Goal: Information Seeking & Learning: Learn about a topic

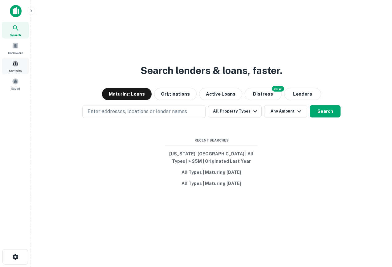
click at [15, 58] on div "Contacts" at bounding box center [15, 66] width 27 height 17
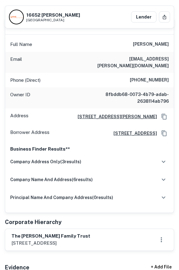
scroll to position [351, 0]
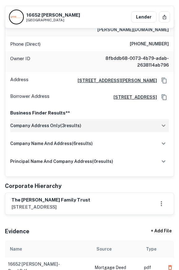
click at [97, 119] on div "company address only ( 3 results)" at bounding box center [89, 125] width 158 height 13
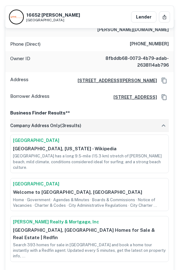
click at [97, 119] on div "company address only ( 3 results)" at bounding box center [89, 125] width 158 height 13
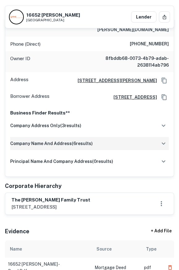
click at [87, 138] on div "company name and address ( 6 results)" at bounding box center [89, 143] width 158 height 13
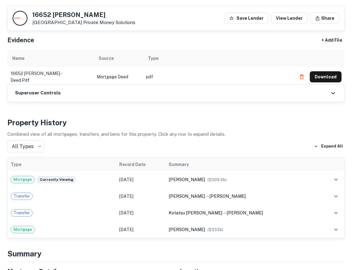
scroll to position [606, 0]
click at [178, 72] on button "Download" at bounding box center [326, 77] width 32 height 11
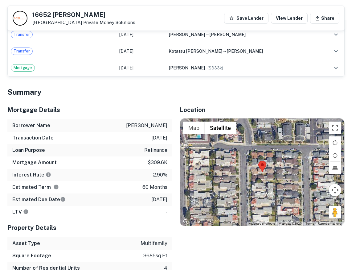
scroll to position [780, 0]
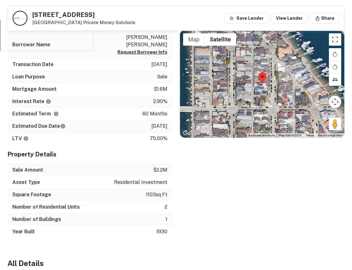
scroll to position [265, 0]
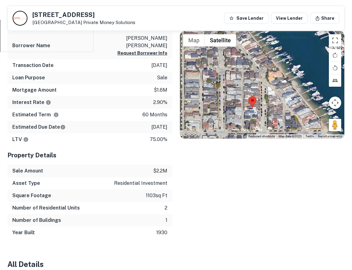
drag, startPoint x: 255, startPoint y: 76, endPoint x: 244, endPoint y: 99, distance: 24.7
click at [244, 99] on div at bounding box center [262, 84] width 164 height 107
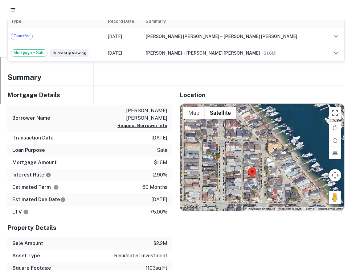
scroll to position [0, 0]
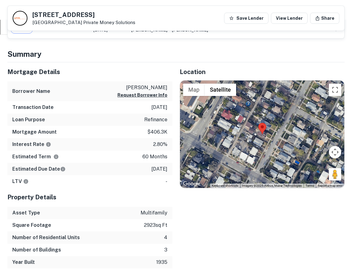
scroll to position [283, 0]
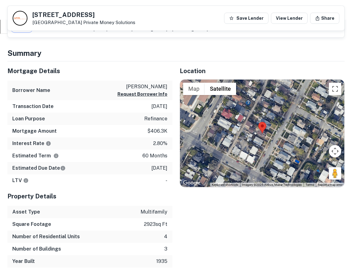
drag, startPoint x: 280, startPoint y: 148, endPoint x: 280, endPoint y: 142, distance: 6.5
click at [280, 142] on div at bounding box center [262, 133] width 164 height 107
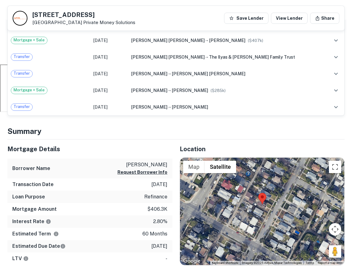
scroll to position [204, 0]
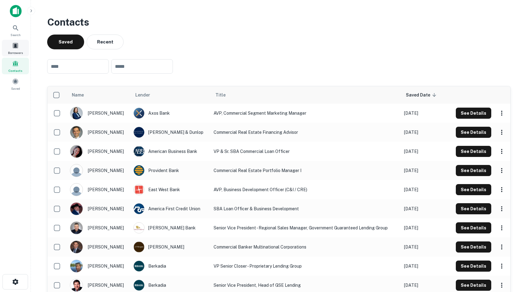
click at [27, 50] on div "Borrowers" at bounding box center [15, 48] width 27 height 17
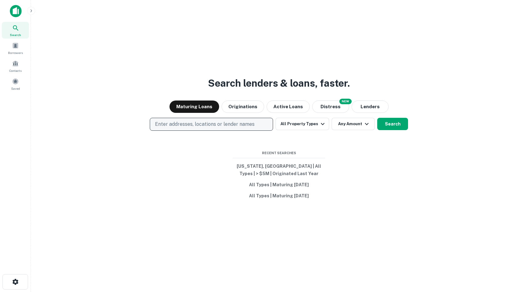
click at [250, 125] on p "Enter addresses, locations or lender names" at bounding box center [205, 124] width 100 height 7
click at [13, 47] on span at bounding box center [15, 45] width 7 height 7
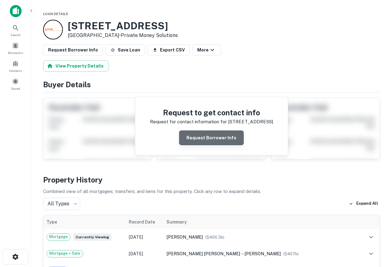
click at [217, 132] on button "Request Borrower Info" at bounding box center [211, 137] width 65 height 15
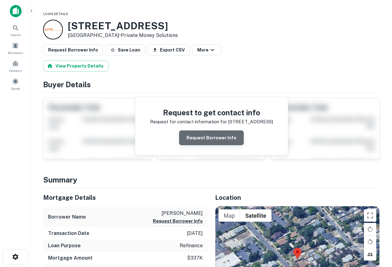
click at [217, 137] on button "Request Borrower Info" at bounding box center [211, 137] width 65 height 15
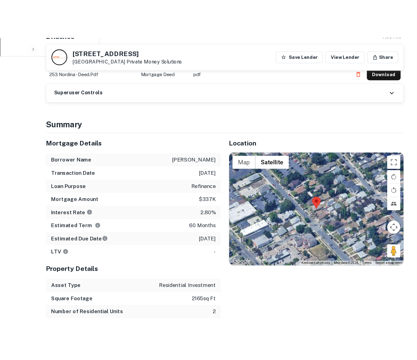
scroll to position [298, 0]
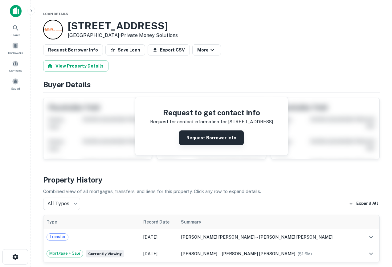
click at [208, 143] on button "Request Borrower Info" at bounding box center [211, 137] width 65 height 15
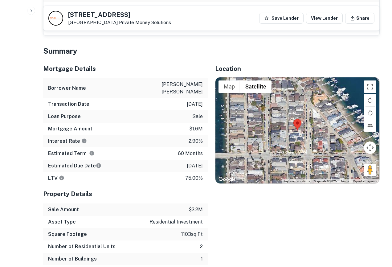
scroll to position [458, 0]
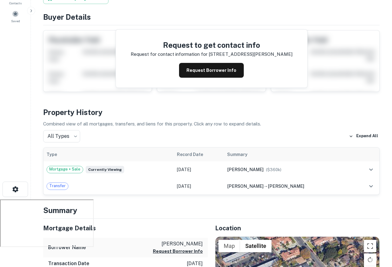
scroll to position [67, 0]
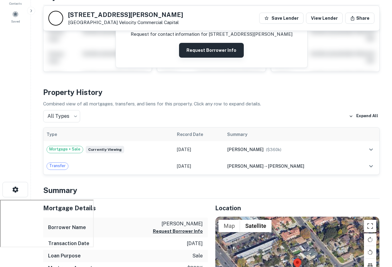
click at [209, 48] on button "Request Borrower Info" at bounding box center [211, 50] width 65 height 15
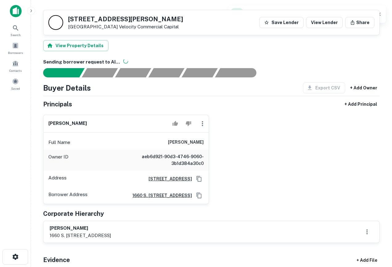
scroll to position [189, 0]
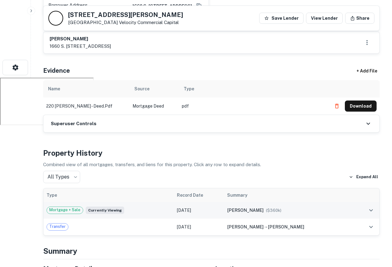
click at [298, 206] on td "davis edward c ($ 360k )" at bounding box center [288, 210] width 129 height 17
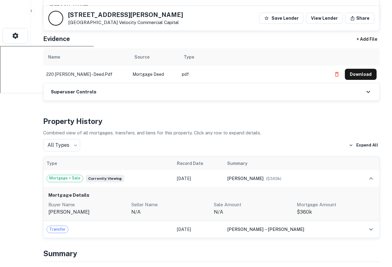
scroll to position [220, 0]
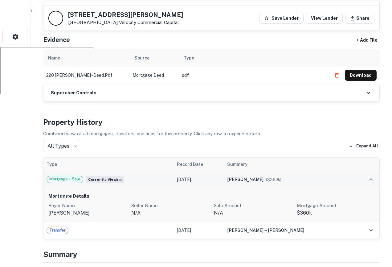
click at [305, 180] on div "davis edward c ($ 360k )" at bounding box center [288, 179] width 123 height 7
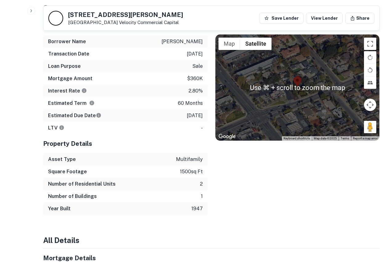
scroll to position [0, 0]
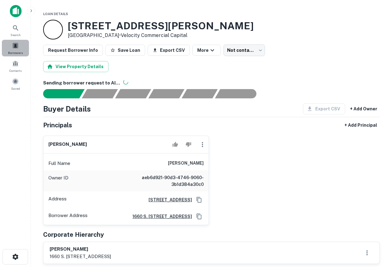
click at [16, 44] on span at bounding box center [15, 45] width 7 height 7
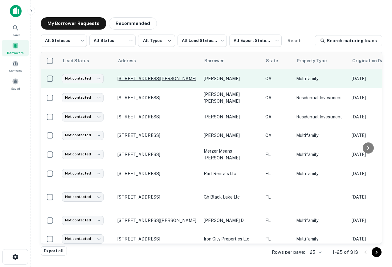
click at [153, 80] on p "[STREET_ADDRESS][PERSON_NAME]" at bounding box center [157, 79] width 80 height 6
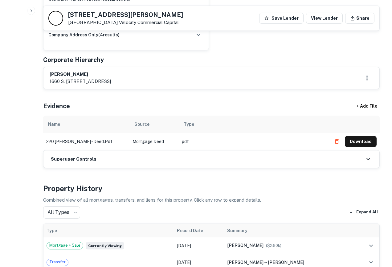
scroll to position [319, 0]
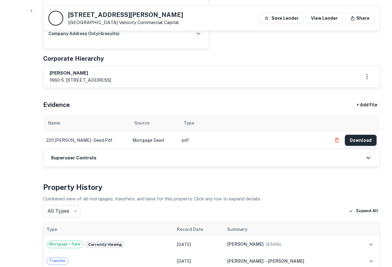
click at [357, 135] on button "Download" at bounding box center [361, 140] width 32 height 11
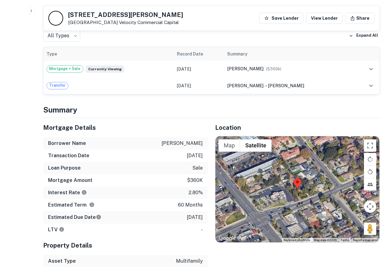
scroll to position [506, 0]
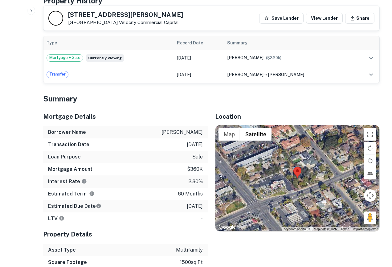
click at [297, 181] on div at bounding box center [298, 178] width 164 height 106
click at [294, 178] on div at bounding box center [298, 178] width 164 height 106
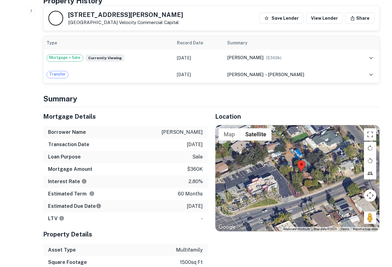
click at [293, 178] on div at bounding box center [298, 178] width 164 height 106
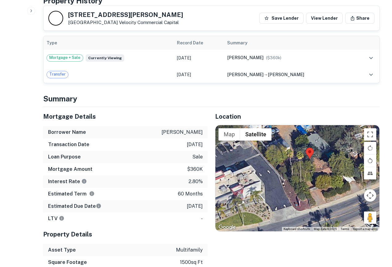
click at [311, 175] on div at bounding box center [298, 178] width 164 height 106
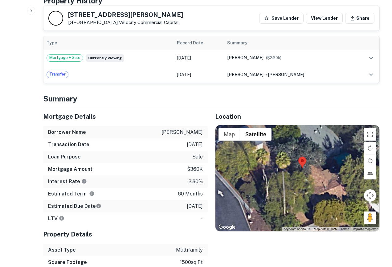
drag, startPoint x: 312, startPoint y: 189, endPoint x: 303, endPoint y: 243, distance: 54.9
click at [304, 244] on div "Location ← Move left → Move right ↑ Move up ↓ Move down + Zoom in - Zoom out Ho…" at bounding box center [294, 206] width 172 height 199
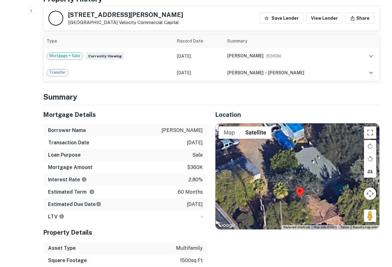
scroll to position [509, 0]
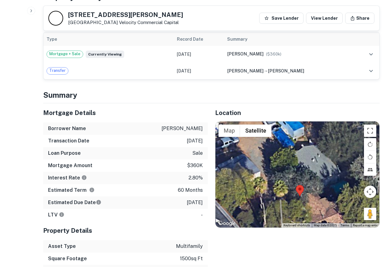
drag, startPoint x: 204, startPoint y: 199, endPoint x: 79, endPoint y: 198, distance: 124.6
click at [80, 198] on div "Estimated Due Date 10/13/2025" at bounding box center [125, 202] width 165 height 12
click at [121, 209] on div "LTV -" at bounding box center [125, 215] width 165 height 12
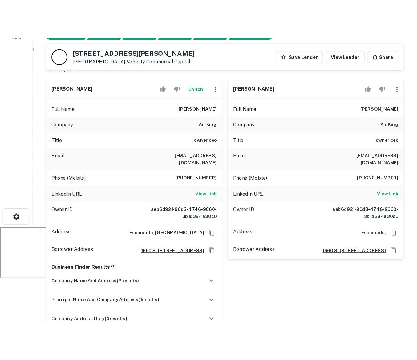
scroll to position [0, 0]
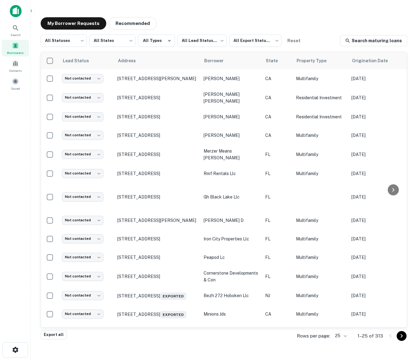
click at [21, 45] on div "Borrowers" at bounding box center [15, 48] width 27 height 17
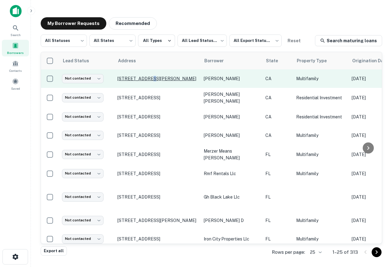
click at [145, 76] on p "[STREET_ADDRESS][PERSON_NAME]" at bounding box center [157, 79] width 80 height 6
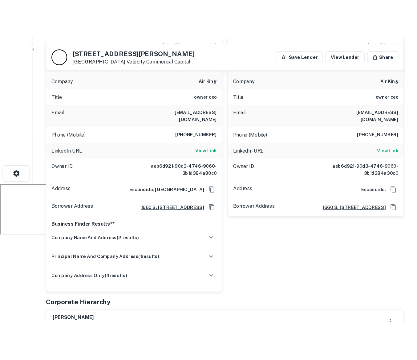
scroll to position [130, 0]
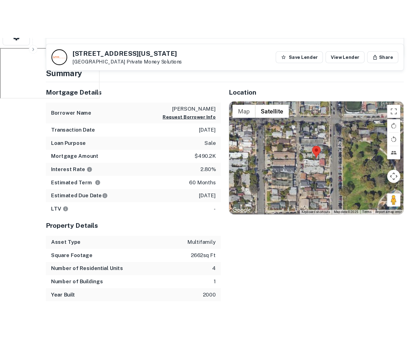
scroll to position [351, 0]
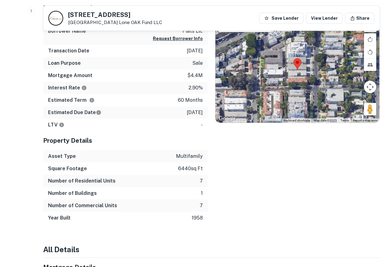
scroll to position [318, 0]
click at [296, 81] on div at bounding box center [298, 69] width 164 height 106
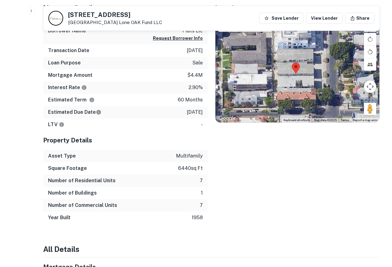
drag, startPoint x: 288, startPoint y: 71, endPoint x: 284, endPoint y: 86, distance: 16.2
click at [285, 88] on div at bounding box center [298, 69] width 164 height 106
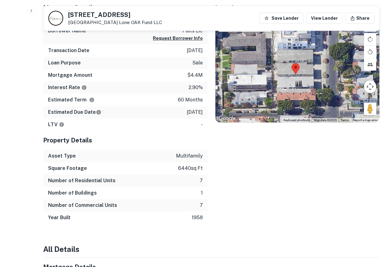
click at [293, 79] on div at bounding box center [298, 69] width 164 height 106
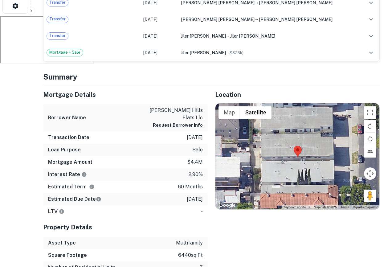
scroll to position [0, 0]
